Goal: Understand process/instructions: Learn how to perform a task or action

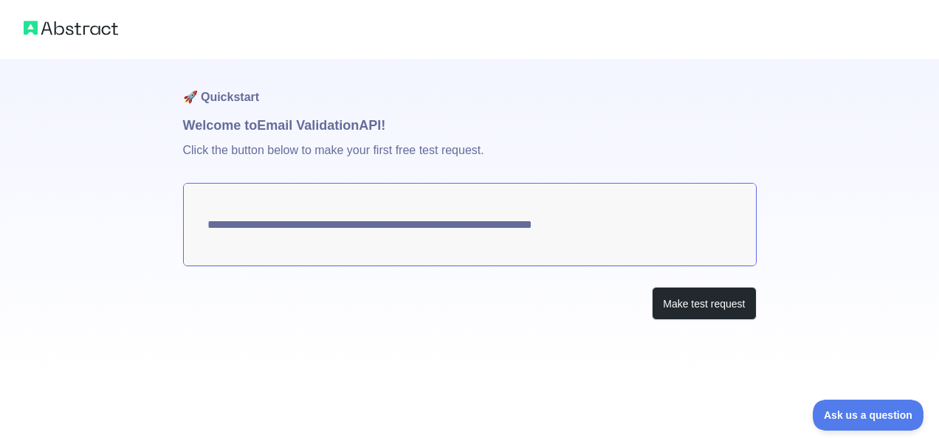
drag, startPoint x: 644, startPoint y: 228, endPoint x: 534, endPoint y: 289, distance: 125.2
click at [248, 235] on textarea "**********" at bounding box center [469, 224] width 573 height 83
click at [731, 315] on button "Make test request" at bounding box center [704, 303] width 104 height 33
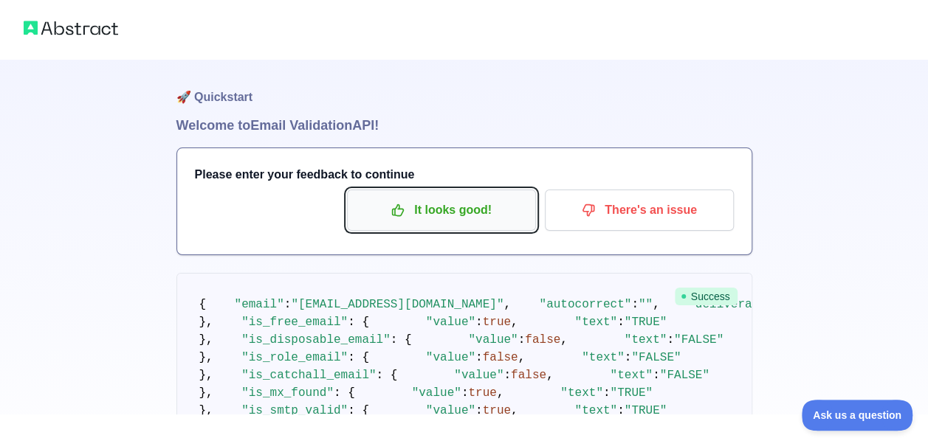
click at [478, 217] on p "It looks good!" at bounding box center [441, 210] width 167 height 25
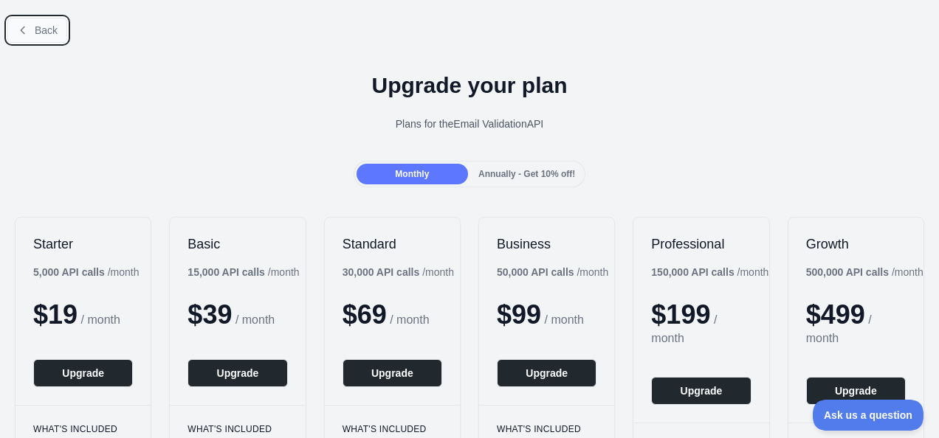
click at [35, 24] on span "Back" at bounding box center [46, 30] width 23 height 12
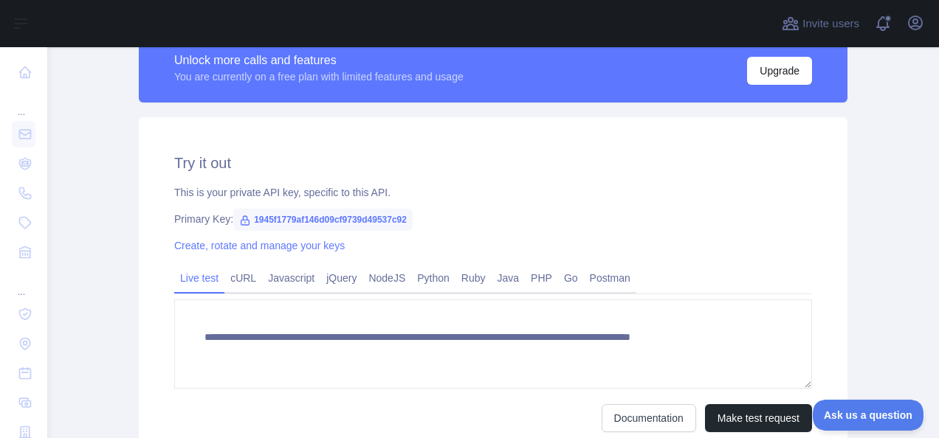
scroll to position [516, 0]
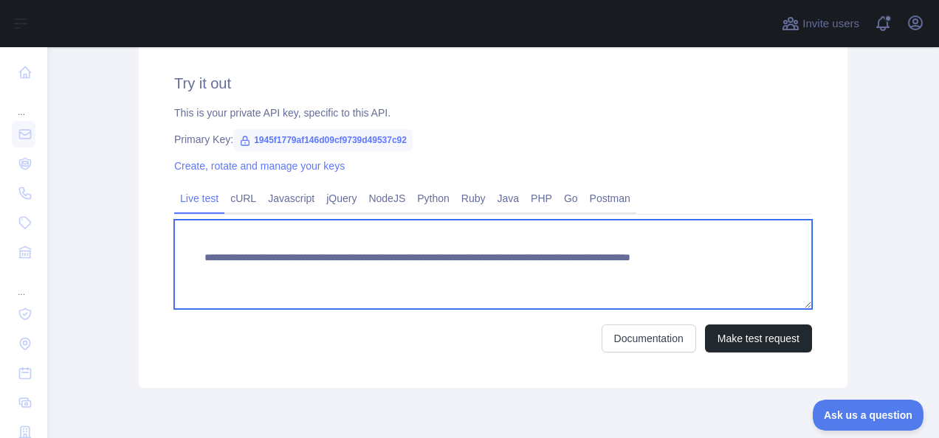
drag, startPoint x: 782, startPoint y: 258, endPoint x: 198, endPoint y: 263, distance: 583.8
click at [198, 263] on textarea "**********" at bounding box center [493, 264] width 638 height 89
click at [360, 289] on textarea "**********" at bounding box center [493, 264] width 638 height 89
click at [609, 258] on textarea "**********" at bounding box center [493, 264] width 638 height 89
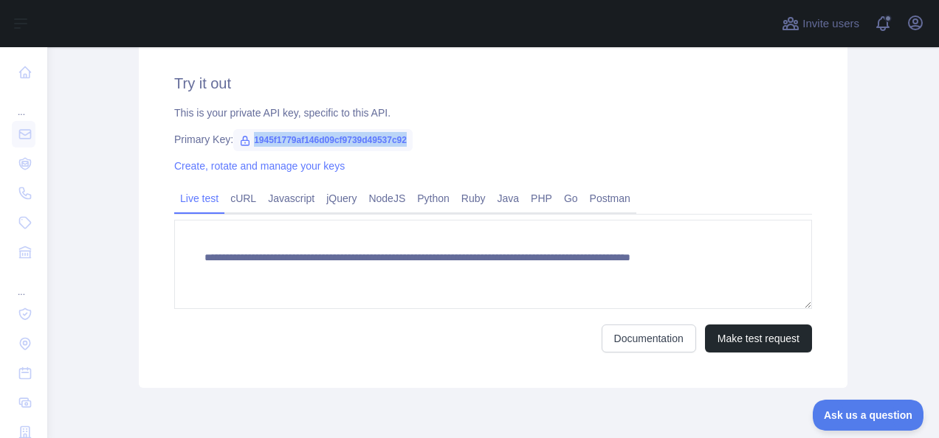
drag, startPoint x: 403, startPoint y: 139, endPoint x: 247, endPoint y: 137, distance: 156.5
click at [247, 137] on span "1945f1779af146d09cf9739d49537c92" at bounding box center [322, 140] width 179 height 22
copy span "1945f1779af146d09cf9739d49537c92"
click at [734, 343] on button "Make test request" at bounding box center [758, 339] width 107 height 28
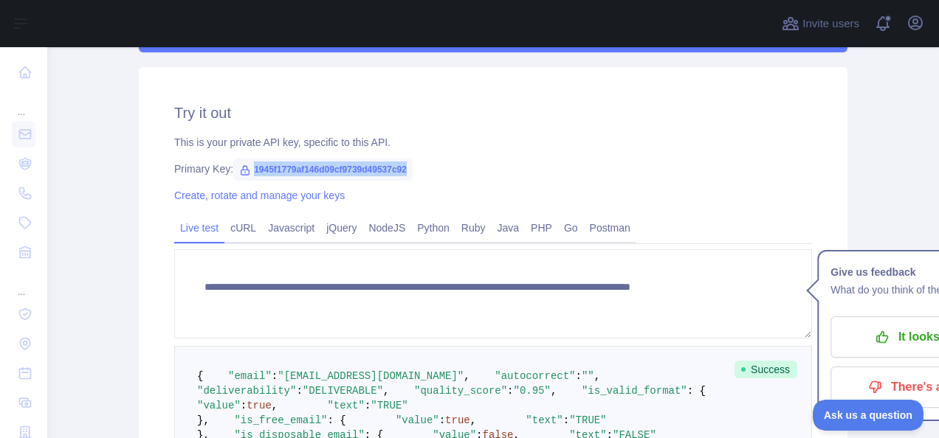
scroll to position [464, 0]
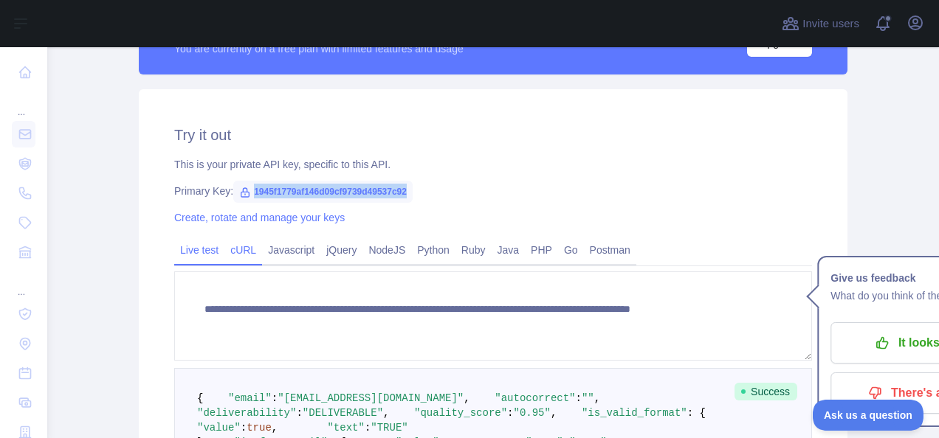
click at [235, 253] on link "cURL" at bounding box center [243, 250] width 38 height 24
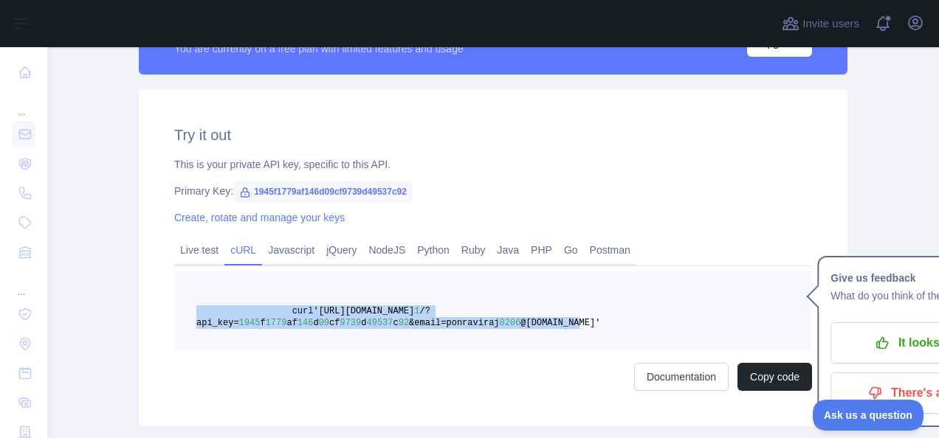
drag, startPoint x: 557, startPoint y: 328, endPoint x: 185, endPoint y: 315, distance: 372.2
click at [185, 315] on pre "curl '[URL][DOMAIN_NAME] 1 /?api_key= 1945 f 1779 af 146 d 09 cf 9739 d 49537 c…" at bounding box center [493, 312] width 638 height 80
click at [757, 385] on button "Copy code" at bounding box center [774, 377] width 75 height 28
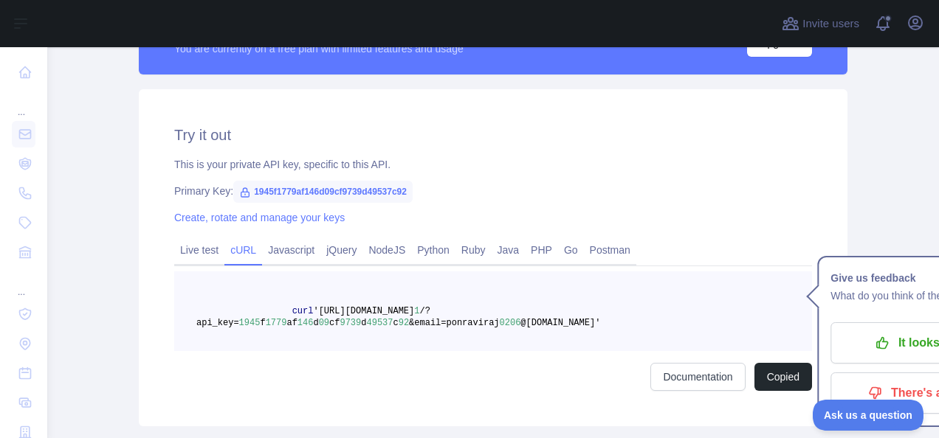
drag, startPoint x: 757, startPoint y: 385, endPoint x: 695, endPoint y: 221, distance: 174.9
click at [695, 221] on div "Create, rotate and manage your keys" at bounding box center [493, 217] width 638 height 15
click at [769, 373] on button "Copied" at bounding box center [783, 377] width 58 height 28
